Goal: Transaction & Acquisition: Obtain resource

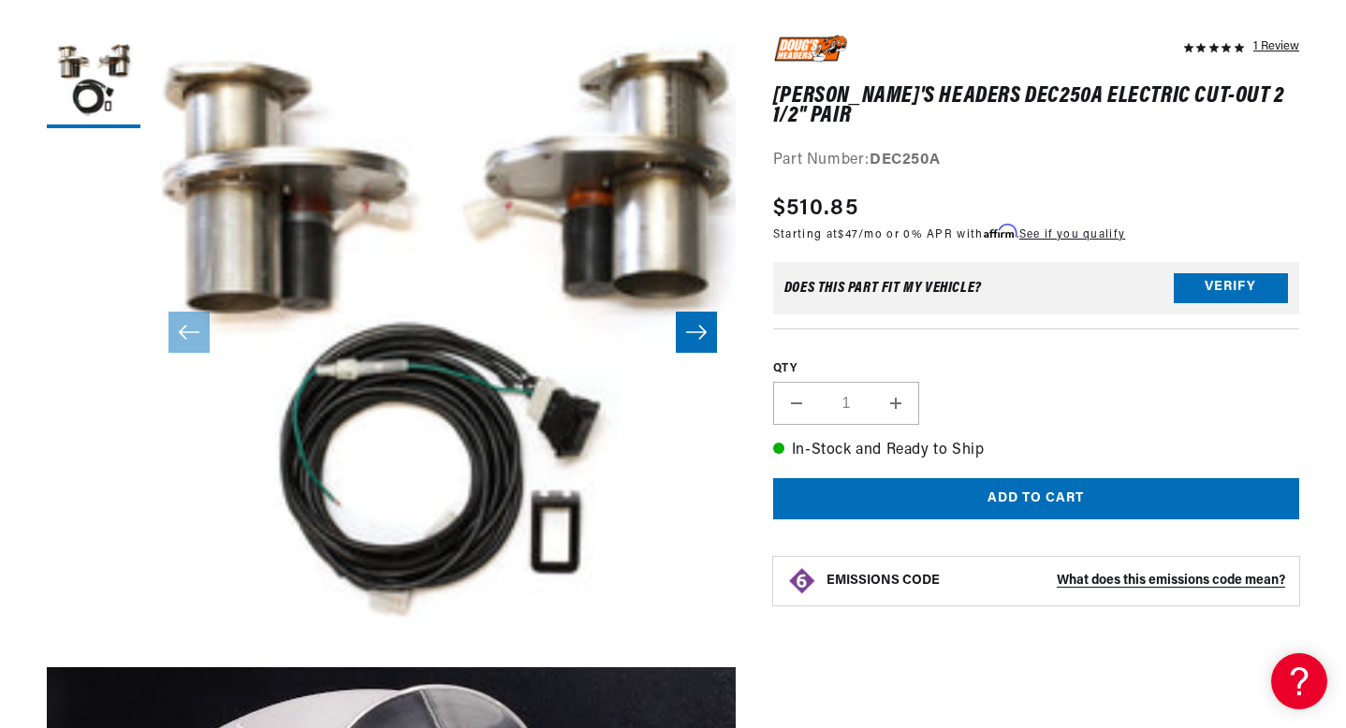
scroll to position [249, 0]
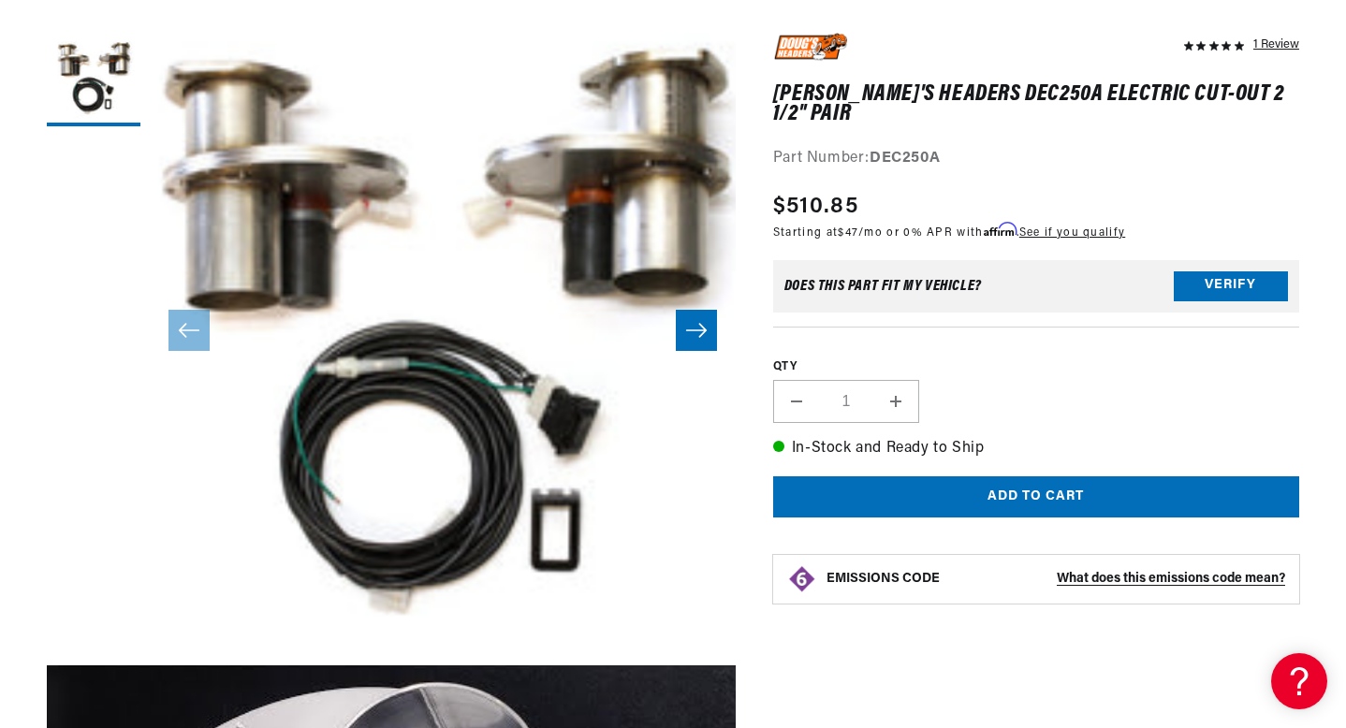
click at [697, 328] on icon "Slide right" at bounding box center [696, 330] width 22 height 19
click at [693, 333] on icon "Slide right" at bounding box center [696, 330] width 22 height 19
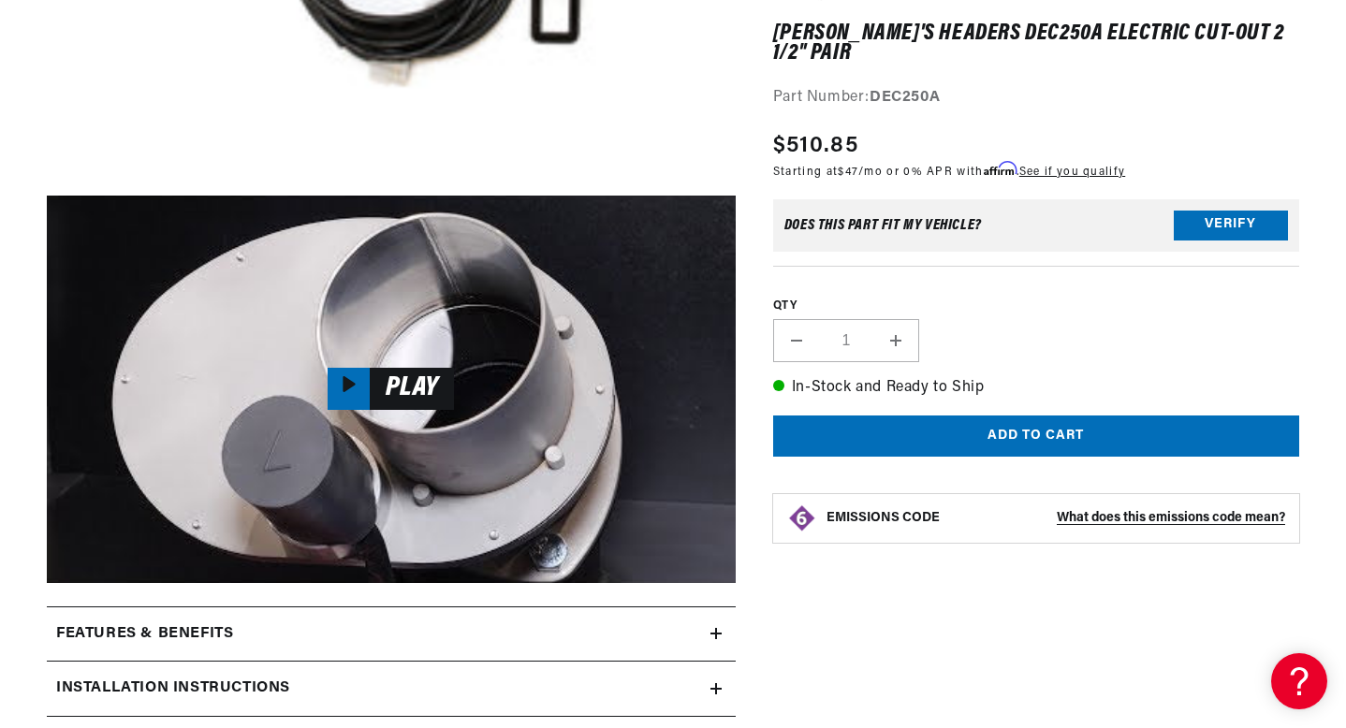
scroll to position [737, 0]
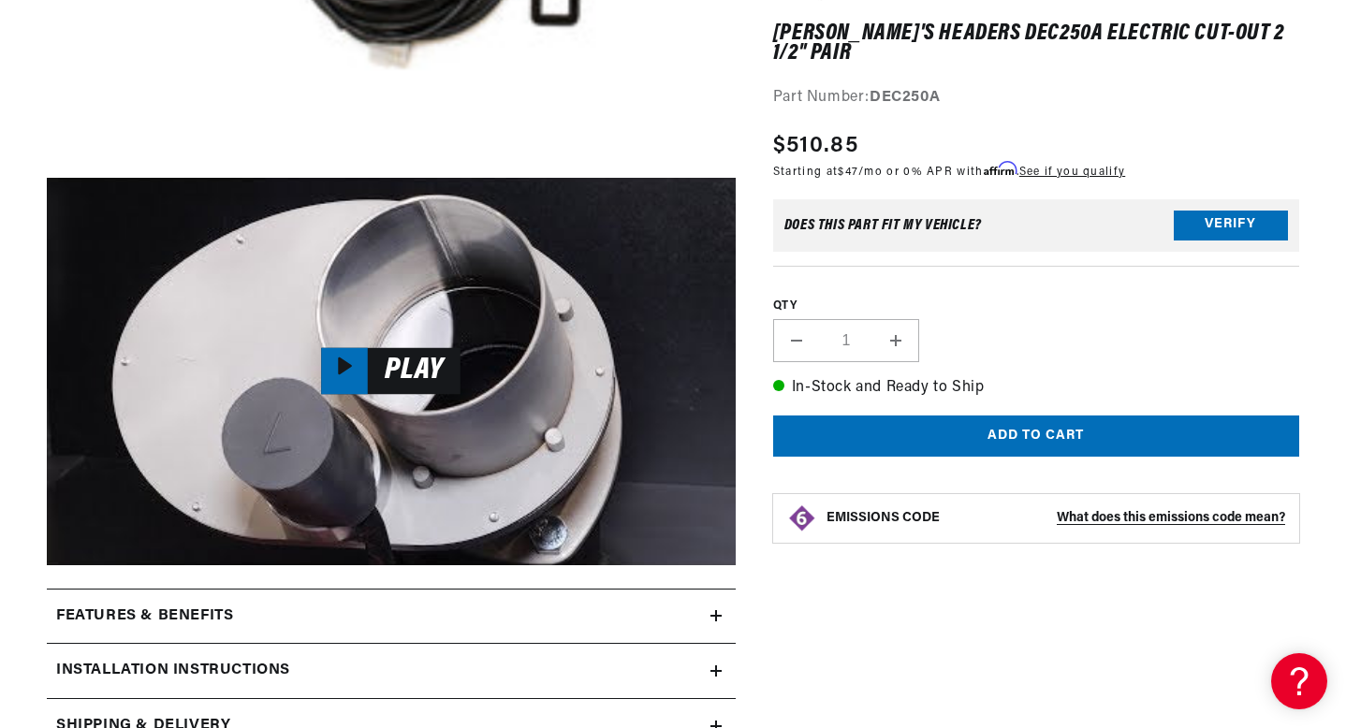
click at [377, 375] on span "Play" at bounding box center [414, 370] width 93 height 23
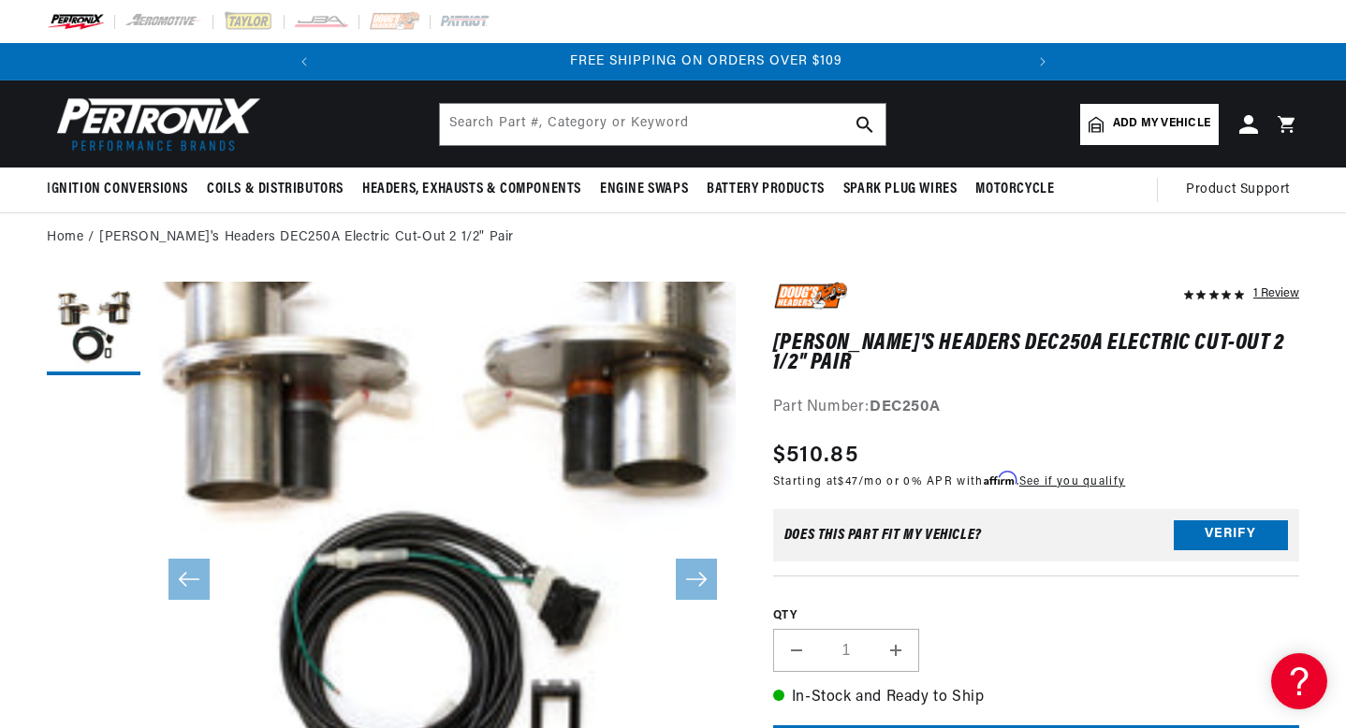
scroll to position [0, 699]
click at [590, 130] on input "text" at bounding box center [663, 124] width 446 height 41
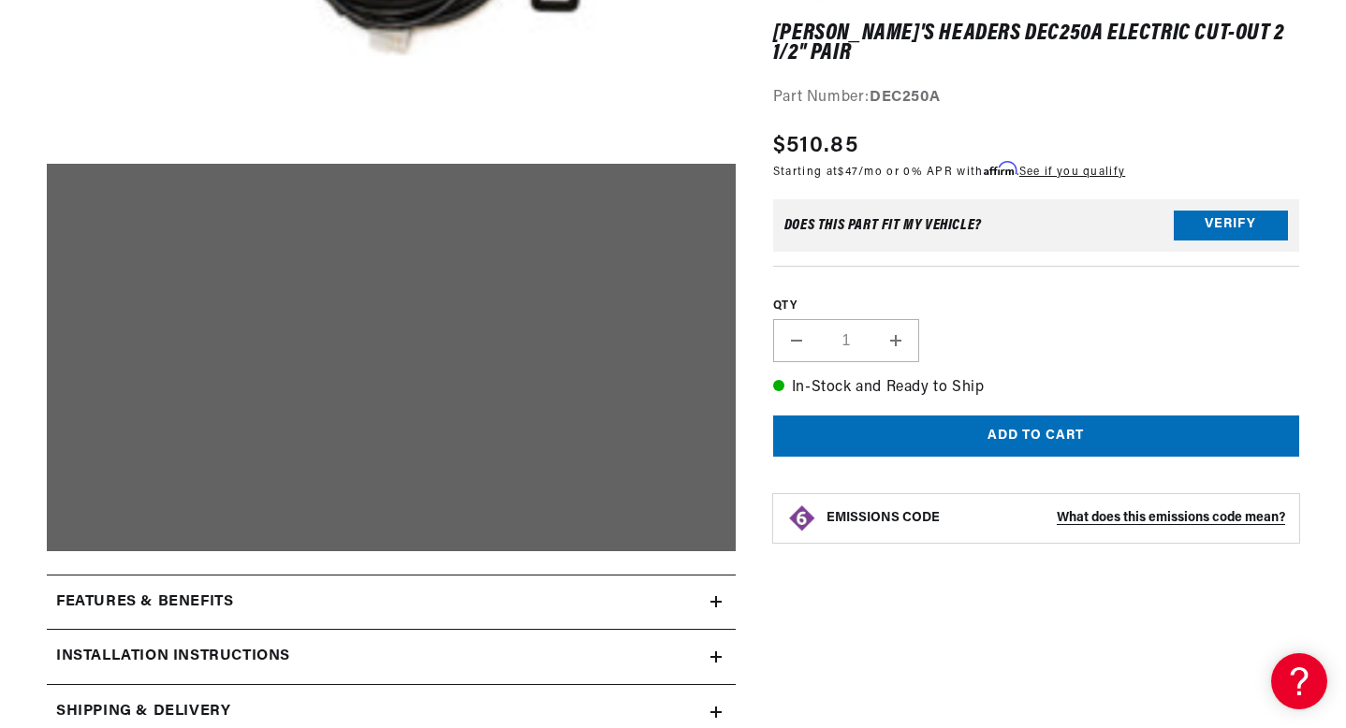
scroll to position [0, 0]
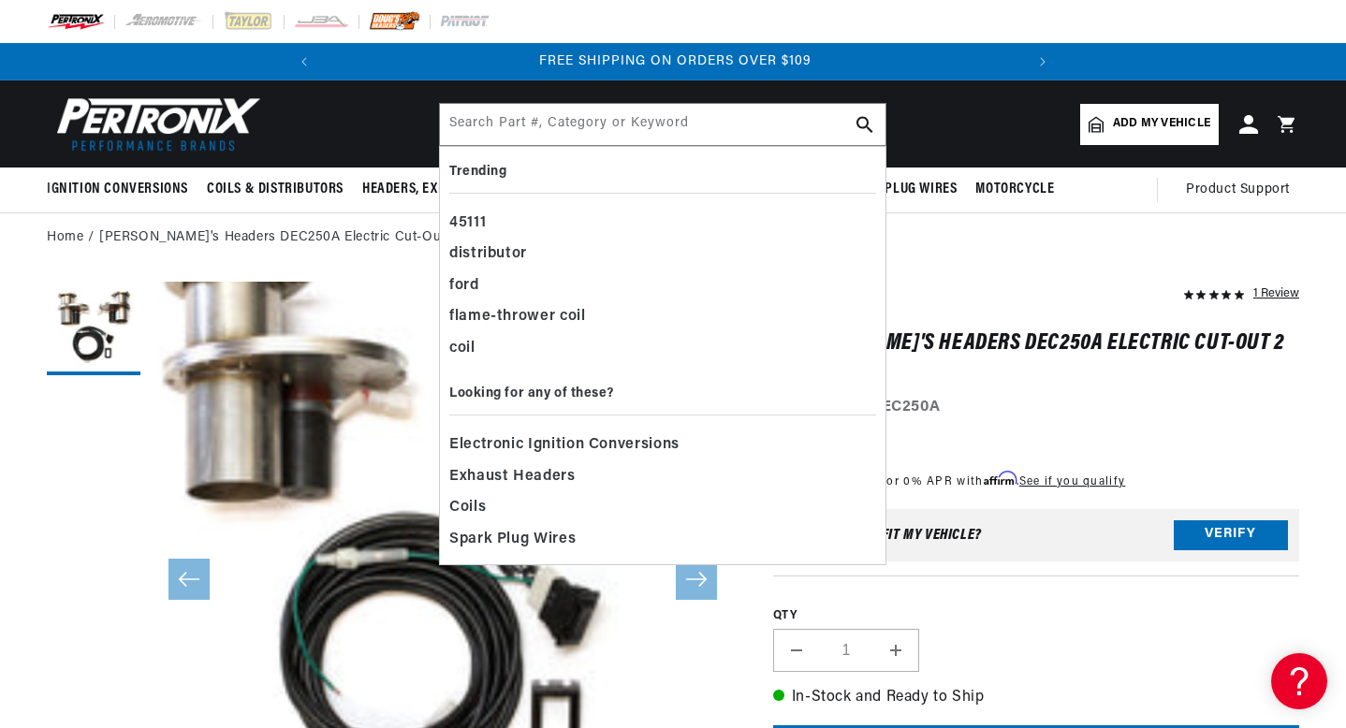
click at [396, 20] on img at bounding box center [394, 21] width 51 height 21
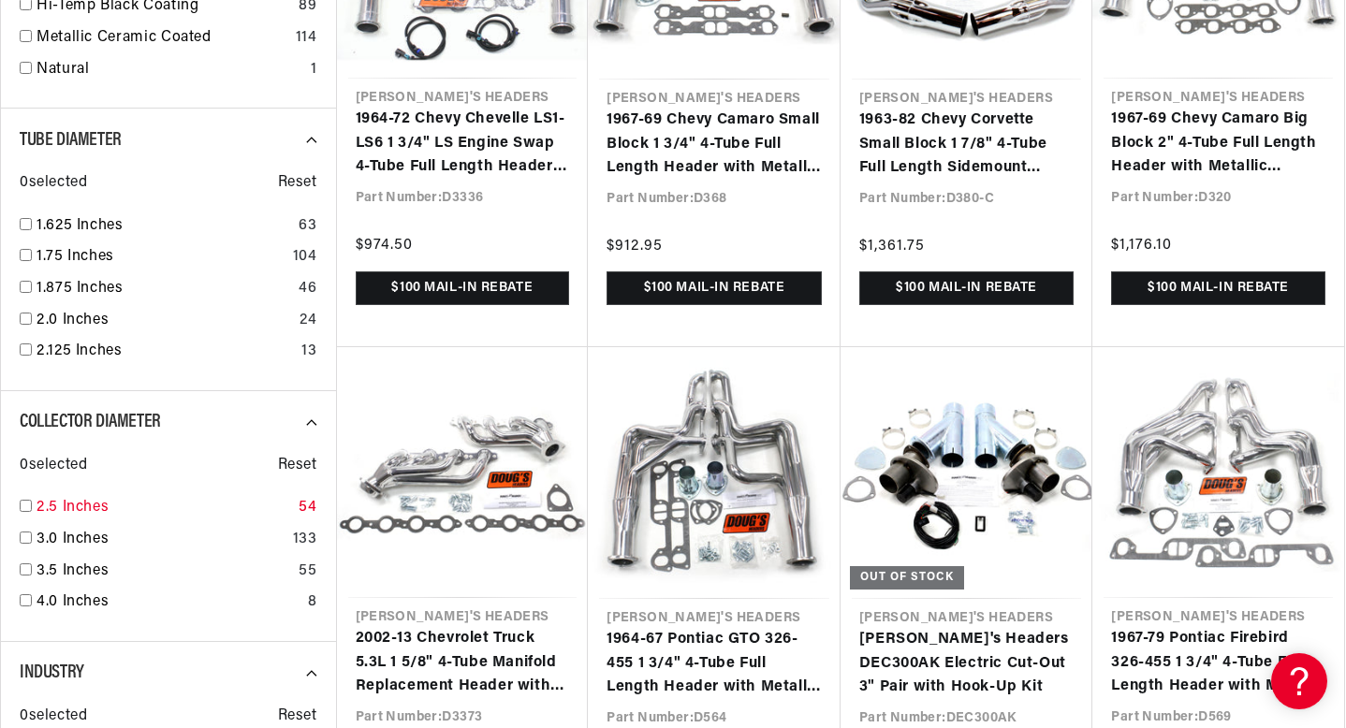
click at [84, 510] on link "2.5 Inches" at bounding box center [164, 508] width 255 height 24
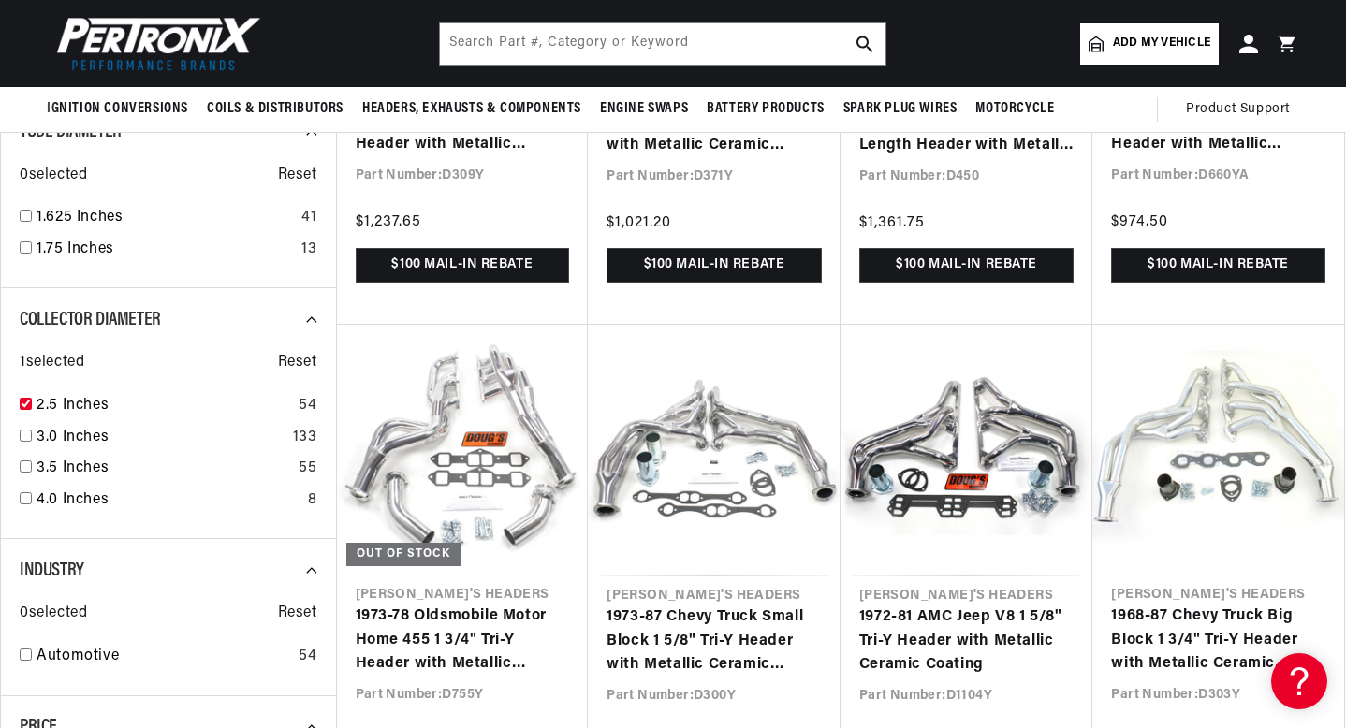
scroll to position [1450, 0]
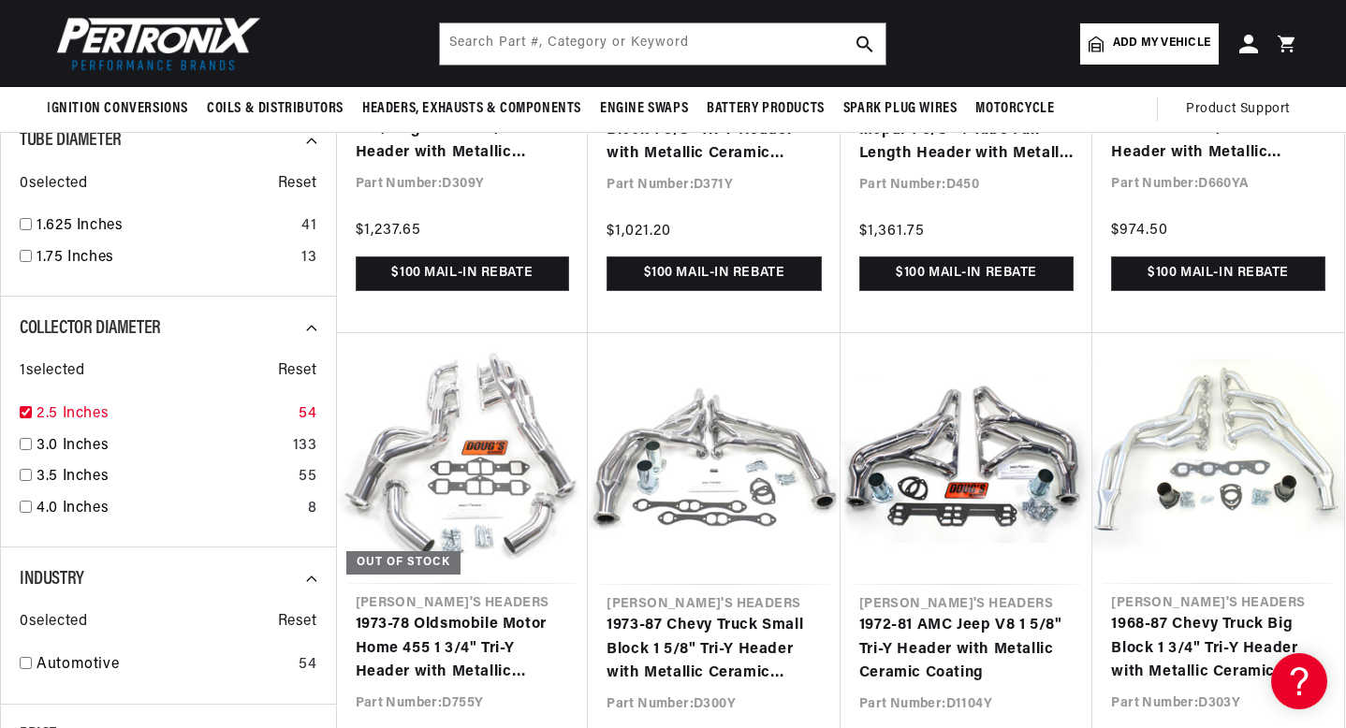
click at [50, 412] on link "2.5 Inches" at bounding box center [164, 415] width 255 height 24
checkbox input "false"
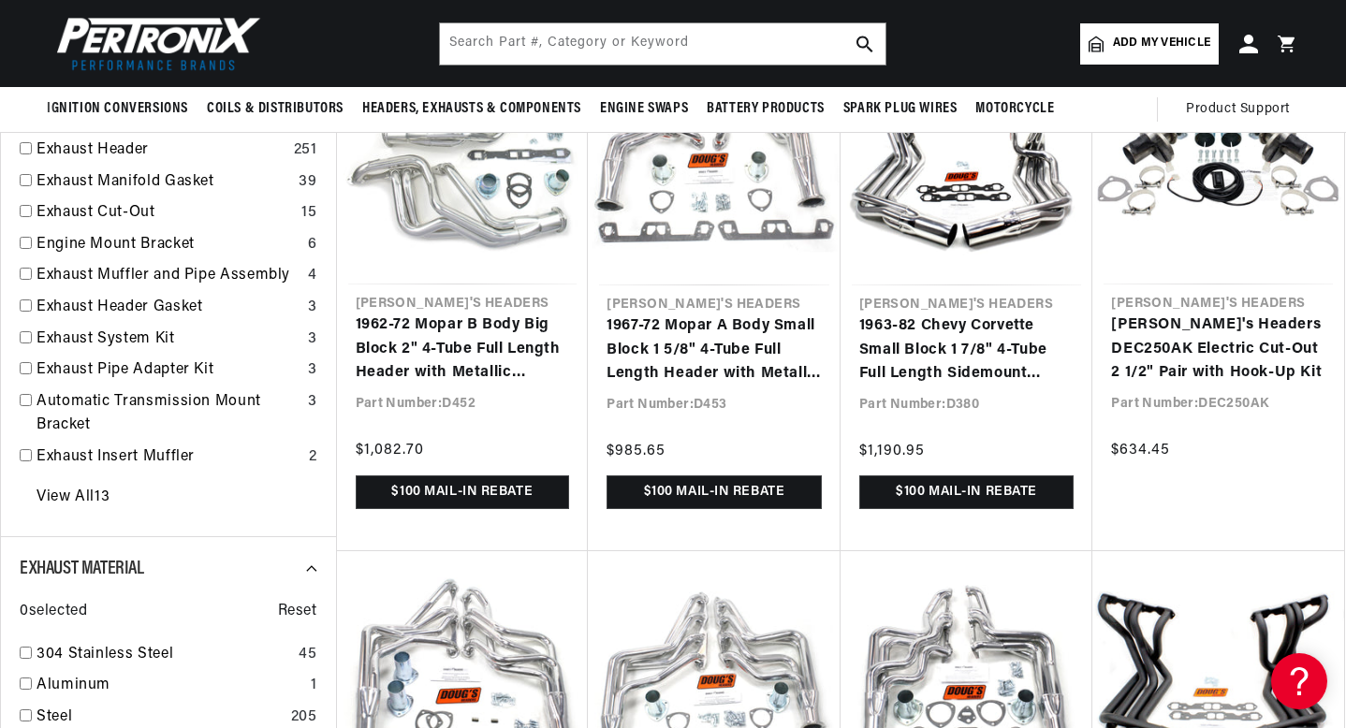
scroll to position [710, 0]
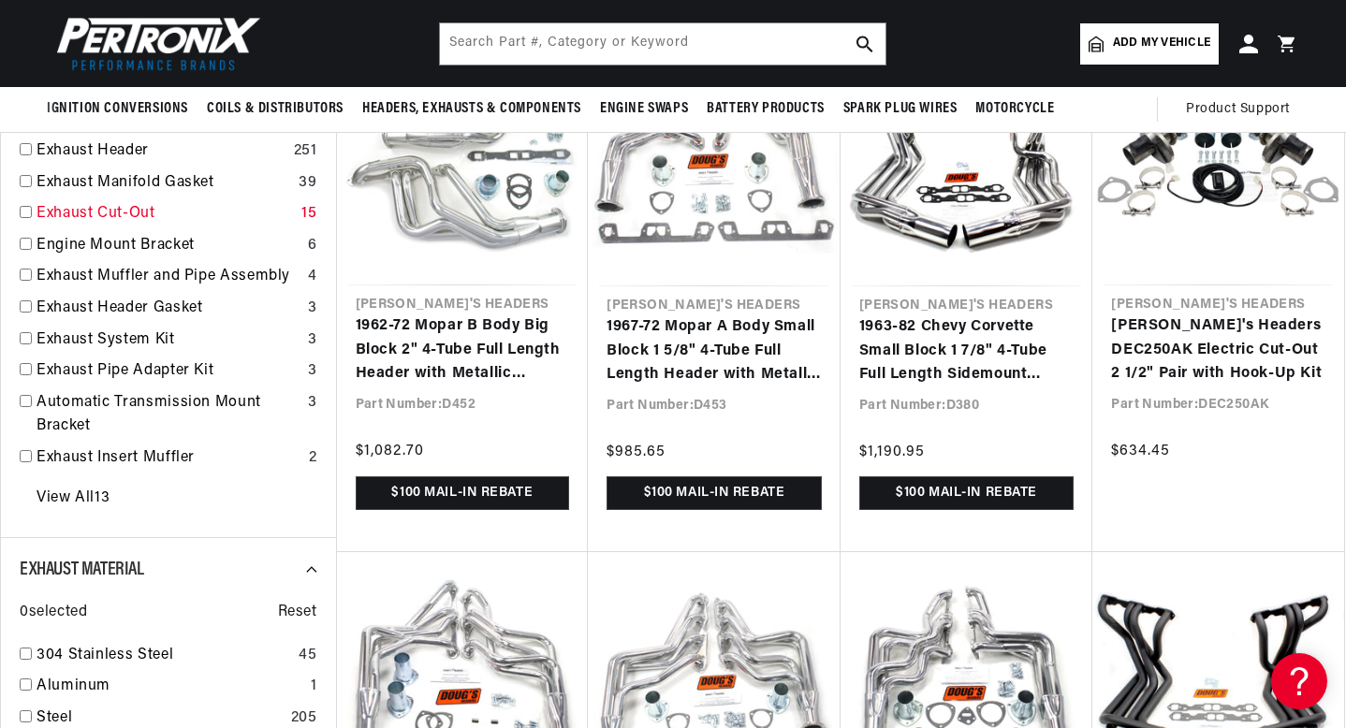
click at [52, 211] on link "Exhaust Cut-Out" at bounding box center [165, 214] width 257 height 24
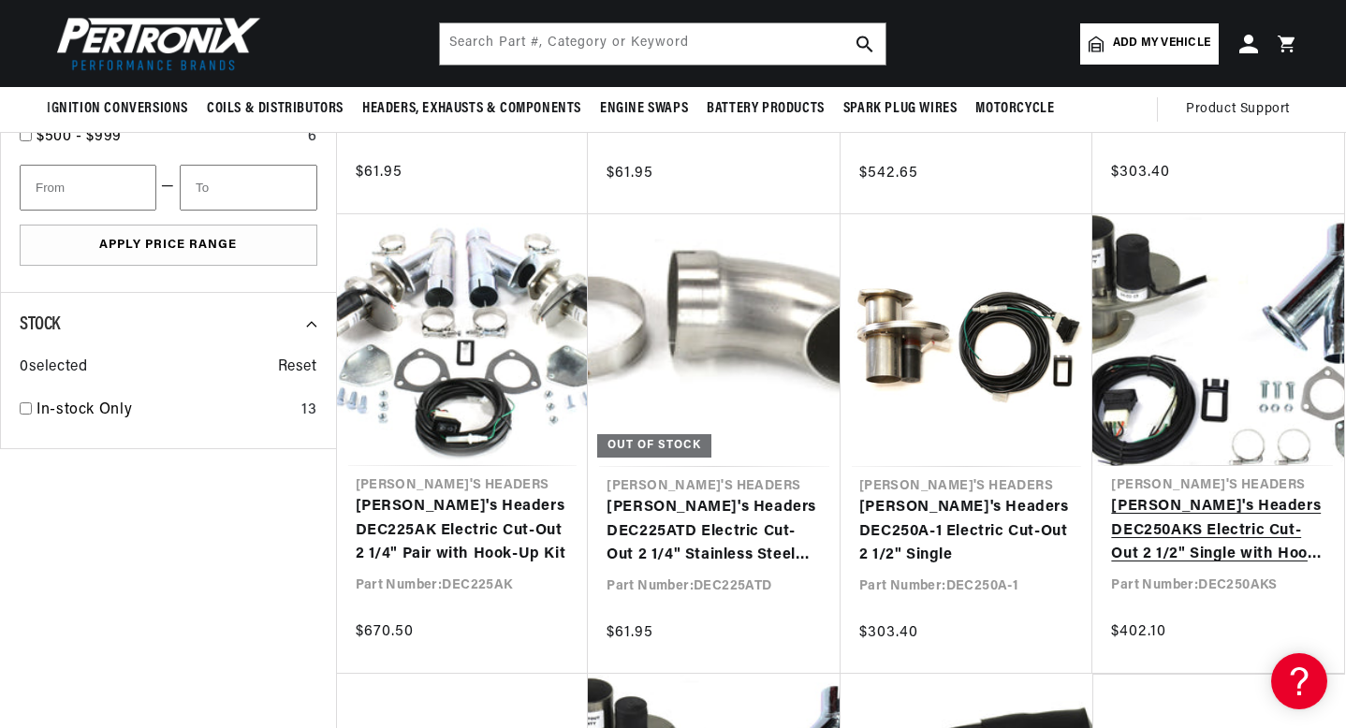
click at [1206, 529] on link "[PERSON_NAME]'s Headers DEC250AKS Electric Cut-Out 2 1/2" Single with Hook-Up K…" at bounding box center [1218, 531] width 214 height 72
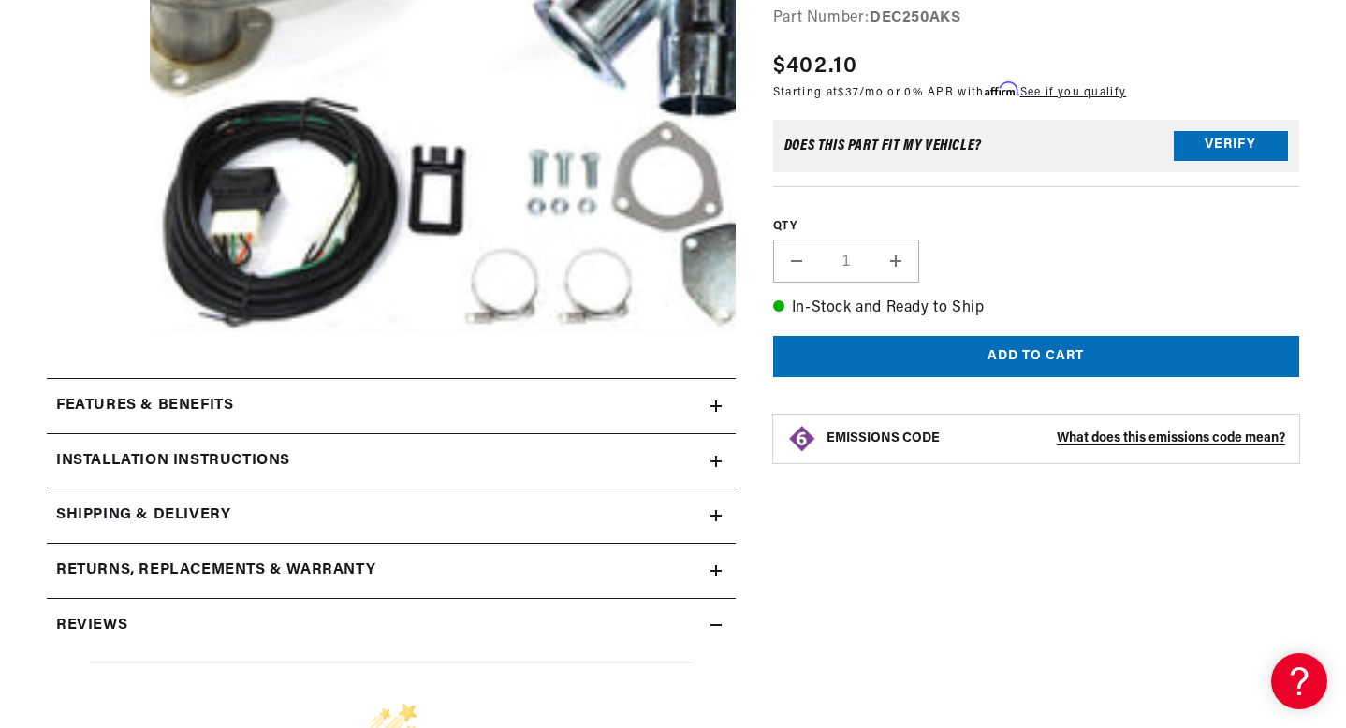
click at [395, 405] on div "Features & Benefits" at bounding box center [379, 406] width 664 height 24
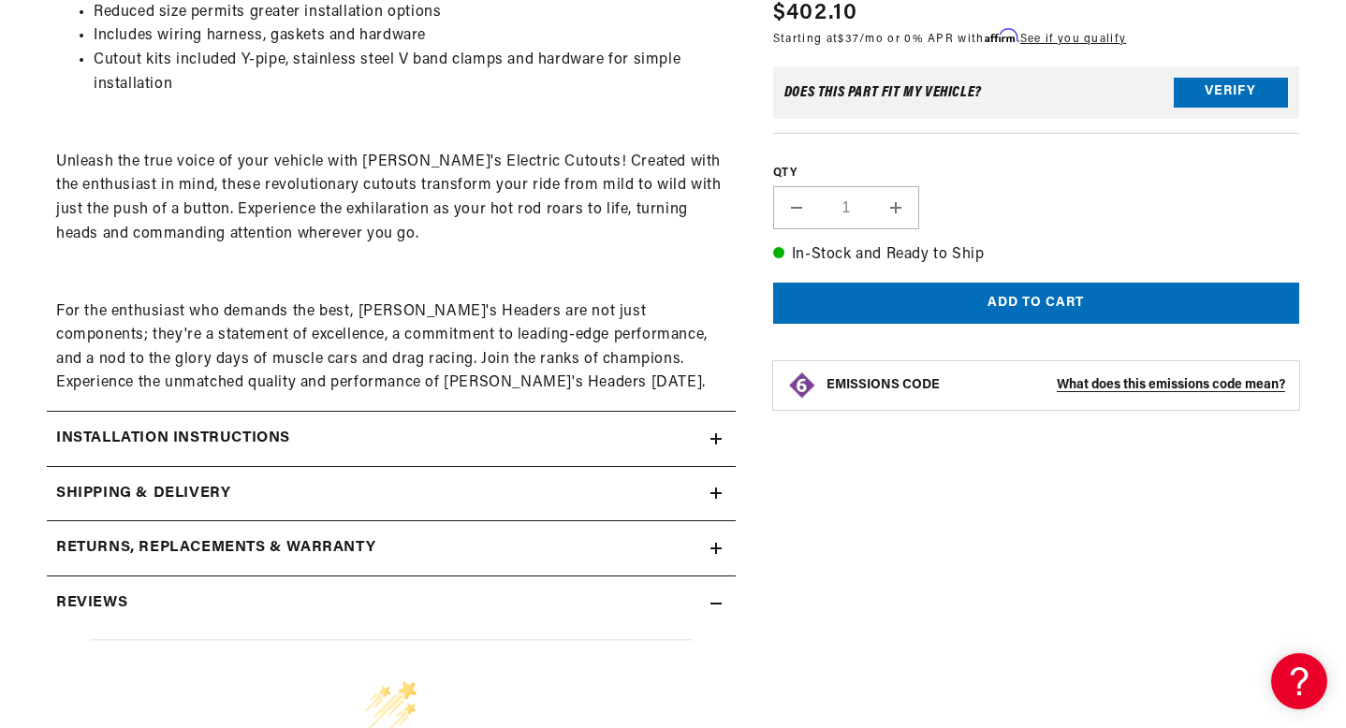
click at [395, 436] on div "Installation instructions" at bounding box center [379, 439] width 664 height 24
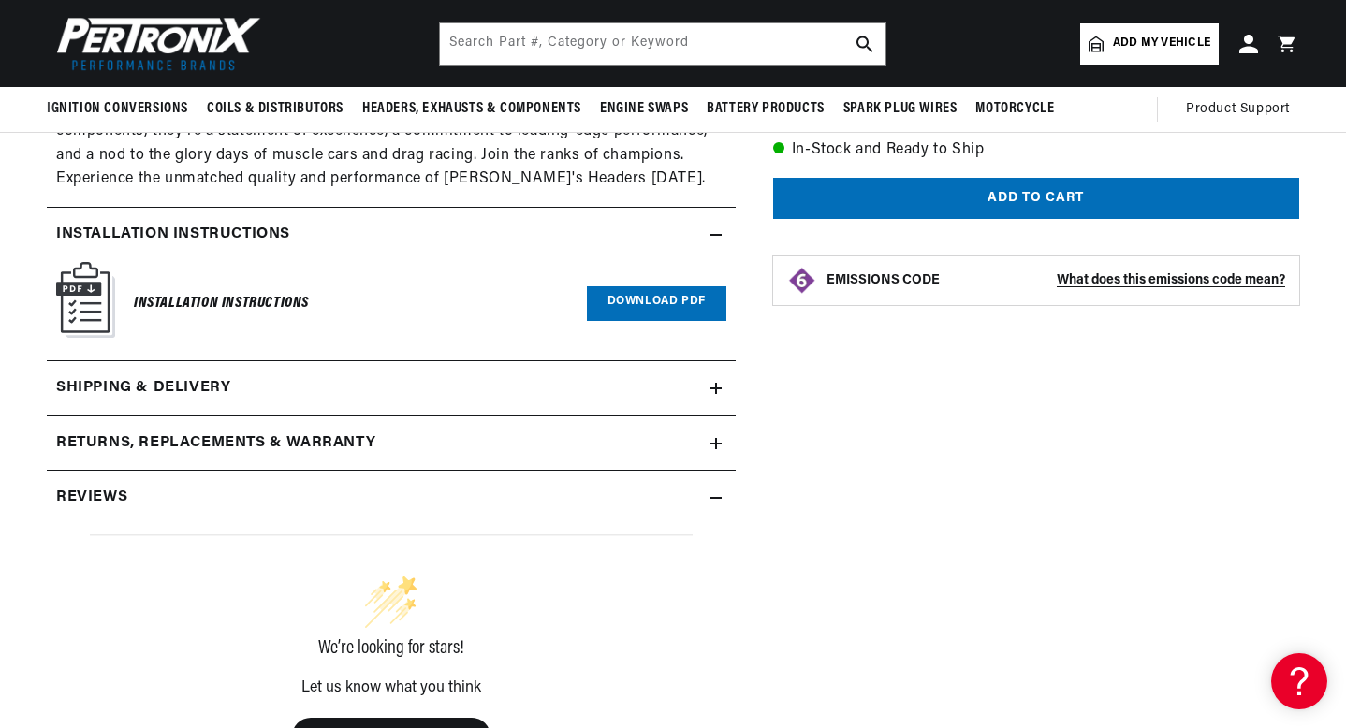
click at [625, 295] on link "Download PDF" at bounding box center [656, 303] width 139 height 35
